Goal: Information Seeking & Learning: Learn about a topic

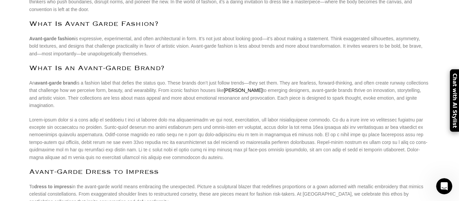
scroll to position [146, 0]
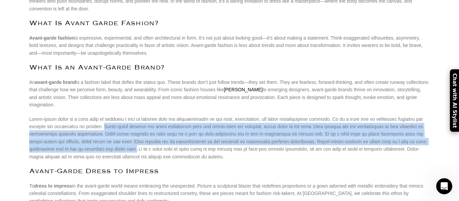
drag, startPoint x: 51, startPoint y: 123, endPoint x: 76, endPoint y: 100, distance: 33.5
click at [76, 116] on p at bounding box center [229, 138] width 401 height 45
click at [51, 120] on p at bounding box center [229, 138] width 401 height 45
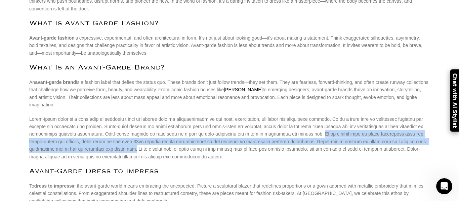
drag, startPoint x: 52, startPoint y: 121, endPoint x: 260, endPoint y: 107, distance: 208.2
click at [260, 116] on p at bounding box center [229, 138] width 401 height 45
copy p "It is a style that is often associated with the avant-garde art movement, which…"
